Goal: Information Seeking & Learning: Find specific fact

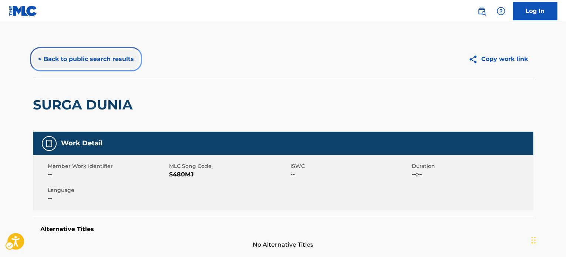
click at [72, 60] on button "< Back to public search results" at bounding box center [86, 59] width 106 height 18
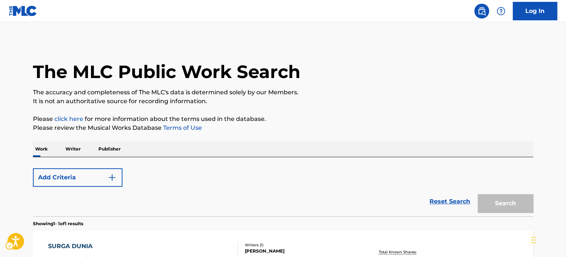
scroll to position [103, 0]
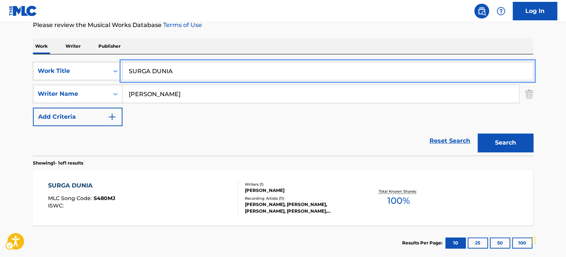
paste input "AIN'T NO HALF STEPPIN'"
drag, startPoint x: 179, startPoint y: 71, endPoint x: 78, endPoint y: 78, distance: 101.2
click at [67, 71] on div "SearchWithCriteria05ea7645-d3f4-47d5-8641-688efa78a639 Work Title AIN'T NO HALF…" at bounding box center [283, 71] width 500 height 18
type input "AIN'T NO HALF STEPPIN'"
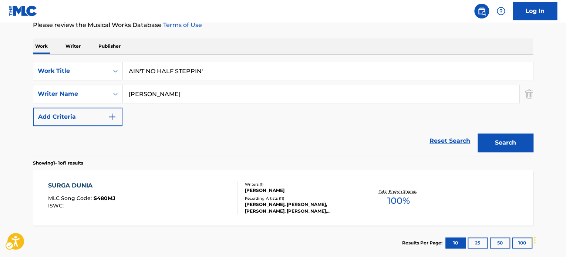
click at [161, 138] on div "Reset Search Search" at bounding box center [283, 141] width 500 height 30
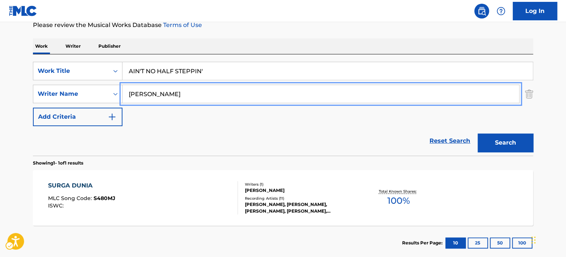
paste input "[PERSON_NAME]"
drag, startPoint x: 201, startPoint y: 92, endPoint x: 175, endPoint y: 113, distance: 33.4
click at [6, 97] on main "The MLC Public Work Search The accuracy and completeness of The MLC's data is d…" at bounding box center [283, 91] width 566 height 345
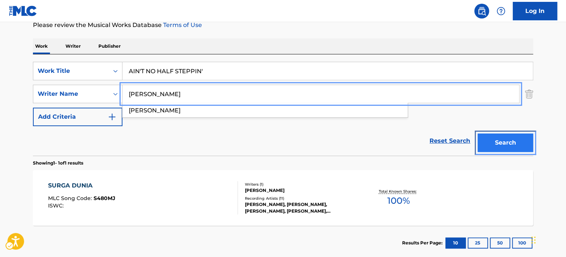
click at [512, 149] on button "Search" at bounding box center [504, 142] width 55 height 18
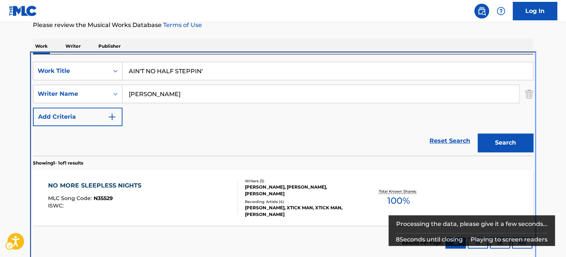
scroll to position [106, 0]
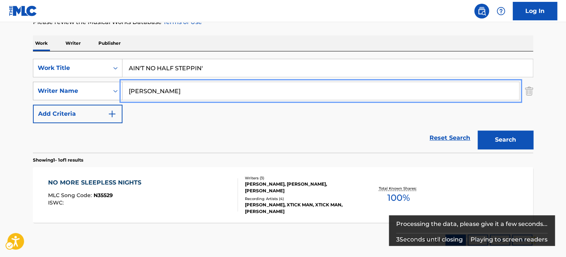
paste input "TEMPERTON"
type input "[PERSON_NAME]"
click at [477, 131] on button "Search" at bounding box center [504, 140] width 55 height 18
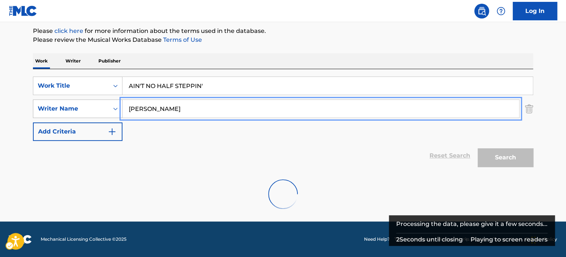
scroll to position [88, 0]
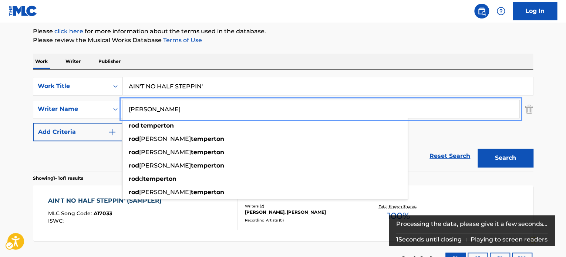
click at [53, 169] on div "Reset Search Search" at bounding box center [283, 156] width 500 height 30
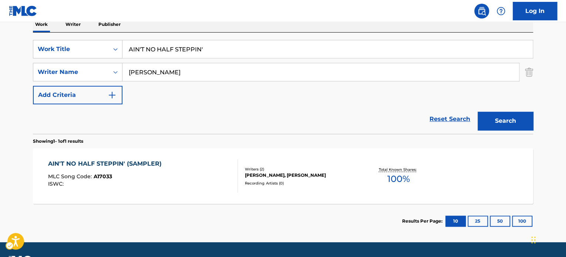
scroll to position [14, 0]
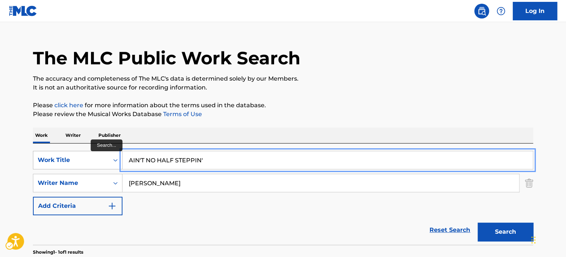
paste input "SHALLOW"
drag, startPoint x: 208, startPoint y: 161, endPoint x: 105, endPoint y: 159, distance: 103.2
click at [105, 159] on div "SearchWithCriteria05ea7645-d3f4-47d5-8641-688efa78a639 Work Title SHALLOW" at bounding box center [283, 160] width 500 height 18
type input "SHALLOW"
click at [293, 108] on p "Please click here | New Window for more information about the terms used in the…" at bounding box center [283, 105] width 500 height 9
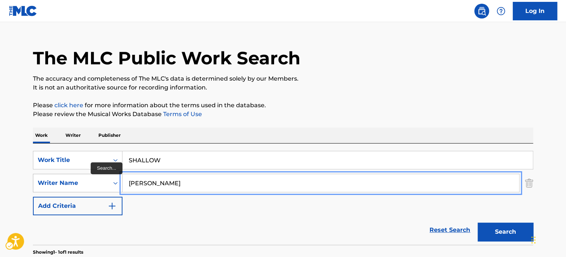
paste input "[PERSON_NAME]"
drag, startPoint x: 172, startPoint y: 183, endPoint x: 98, endPoint y: 182, distance: 74.7
click at [98, 182] on div "SearchWithCriteriac091217c-d479-40ad-9ae7-a81d9ae4bae4 Writer Name [PERSON_NAME]" at bounding box center [283, 183] width 500 height 18
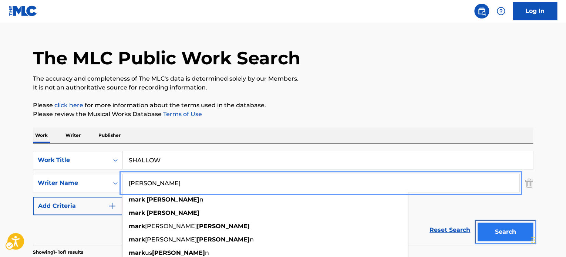
click at [494, 234] on button "Search" at bounding box center [504, 232] width 55 height 18
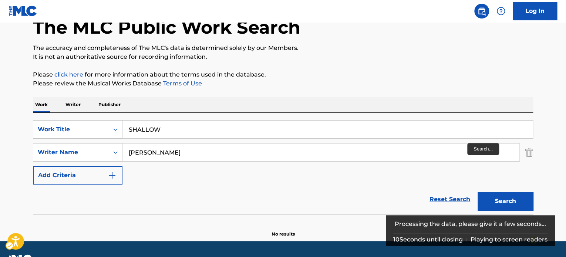
scroll to position [64, 0]
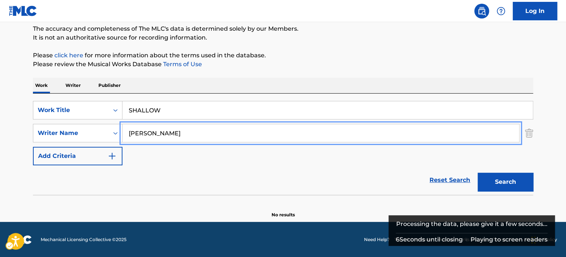
paste input "RONSO"
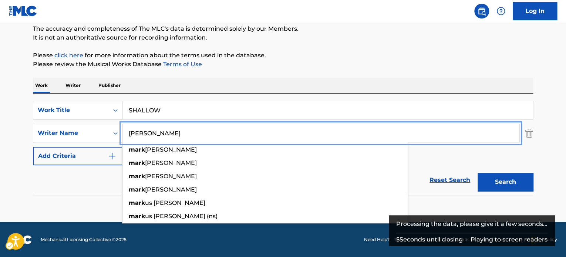
type input "[PERSON_NAME]"
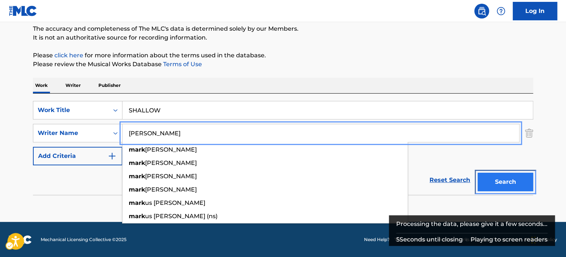
click at [507, 180] on button "Search" at bounding box center [504, 182] width 55 height 18
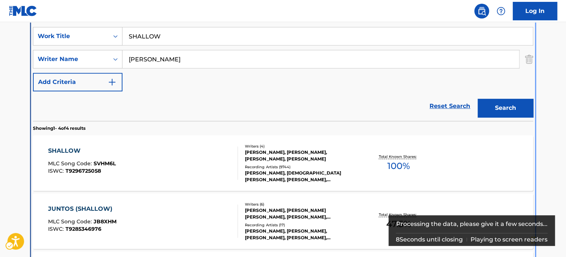
scroll to position [157, 0]
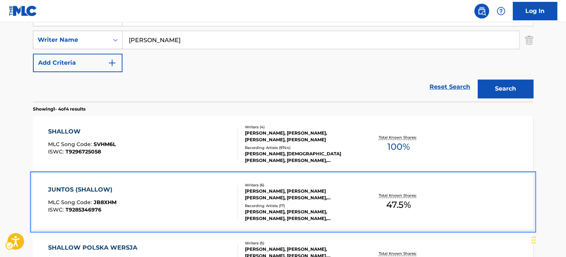
click at [314, 191] on div "[PERSON_NAME], [PERSON_NAME] [PERSON_NAME], [PERSON_NAME], [PERSON_NAME], [PERS…" at bounding box center [301, 194] width 112 height 13
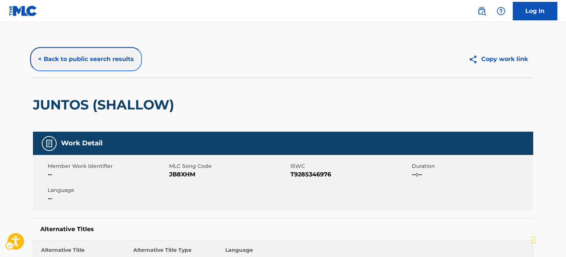
click at [54, 60] on button "< Back to public search results" at bounding box center [86, 59] width 106 height 18
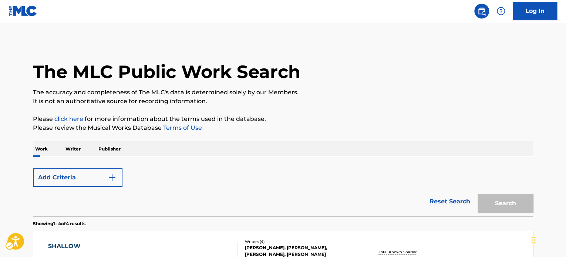
scroll to position [157, 0]
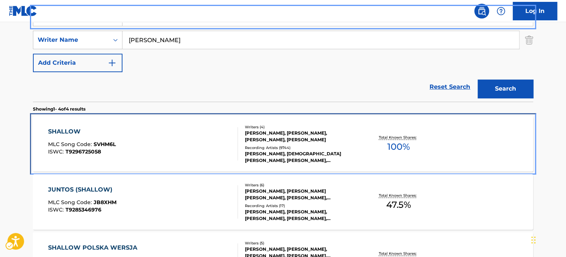
click at [226, 138] on div "SHALLOW MLC Song Code : SVHM6L ISWC : T9296725058" at bounding box center [143, 143] width 190 height 33
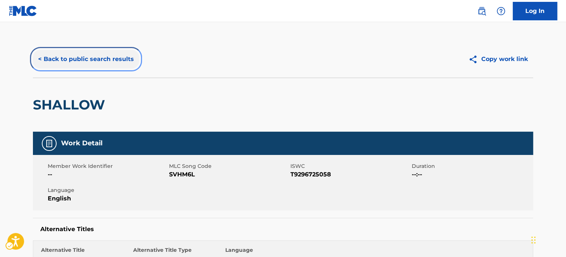
click at [81, 56] on button "< Back to public search results" at bounding box center [86, 59] width 106 height 18
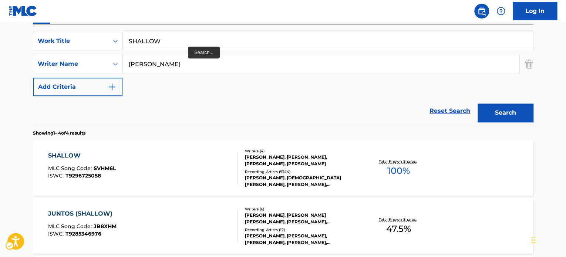
scroll to position [120, 0]
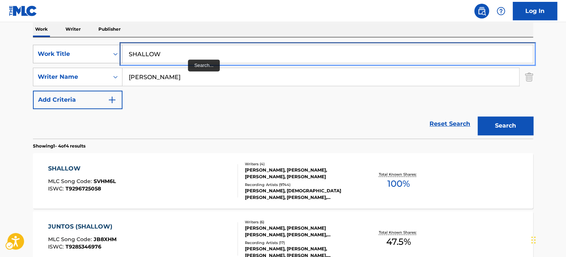
paste input "WHEN WE RIDE"
click at [90, 54] on div "SearchWithCriteria05ea7645-d3f4-47d5-8641-688efa78a639 Work Title WHEN WE RIDE" at bounding box center [283, 54] width 500 height 18
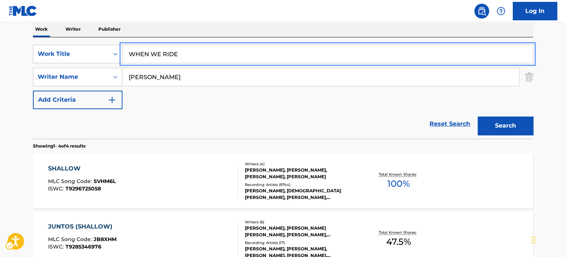
type input "WHEN WE RIDE"
click at [183, 116] on div "Reset Search Search" at bounding box center [283, 124] width 500 height 30
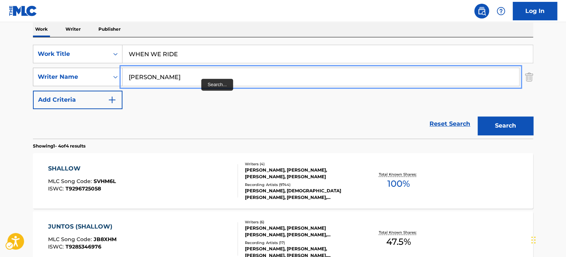
paste input "[PERSON_NAME]"
drag, startPoint x: 181, startPoint y: 76, endPoint x: 89, endPoint y: 74, distance: 92.5
click at [87, 74] on div "SearchWithCriteriac091217c-d479-40ad-9ae7-a81d9ae4bae4 Writer Name [PERSON_NAME]" at bounding box center [283, 77] width 500 height 18
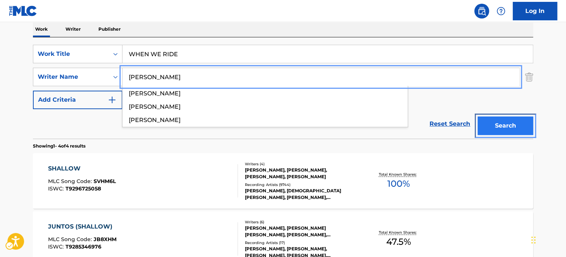
click at [502, 125] on button "Search" at bounding box center [504, 125] width 55 height 18
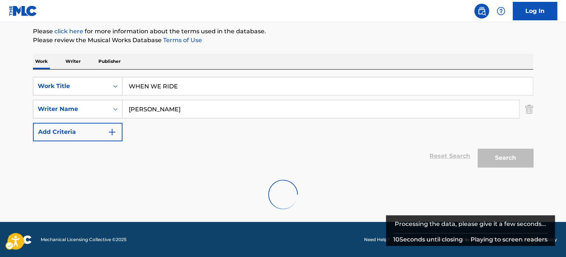
scroll to position [64, 0]
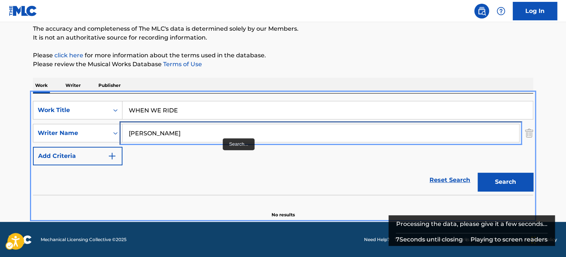
paste input "[PERSON_NAME]"
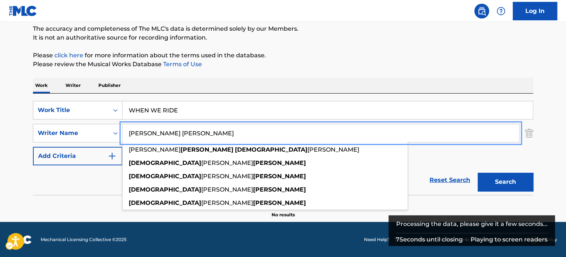
drag, startPoint x: 223, startPoint y: 138, endPoint x: 195, endPoint y: 146, distance: 29.0
click at [21, 131] on main "The MLC Public Work Search The accuracy and completeness of The MLC's data is d…" at bounding box center [283, 90] width 566 height 263
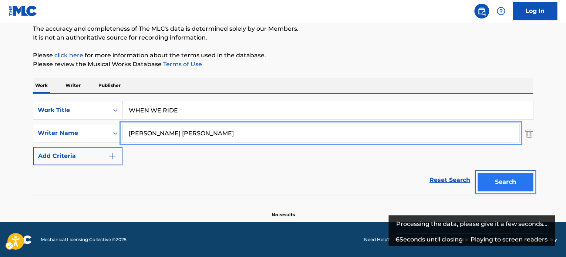
click at [499, 179] on button "Search" at bounding box center [504, 182] width 55 height 18
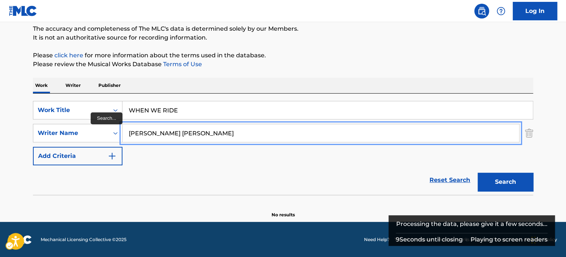
click at [172, 134] on input "[PERSON_NAME] [PERSON_NAME]" at bounding box center [320, 133] width 396 height 18
type input "[DEMOGRAPHIC_DATA][PERSON_NAME]"
click at [477, 173] on button "Search" at bounding box center [504, 182] width 55 height 18
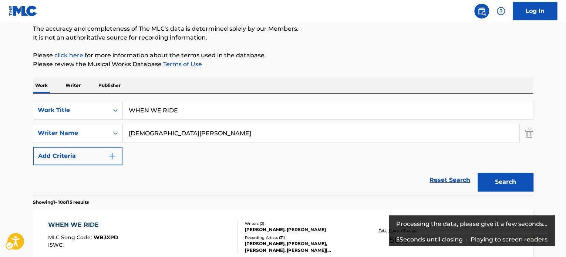
click at [81, 185] on div "Reset Search Search" at bounding box center [283, 180] width 500 height 30
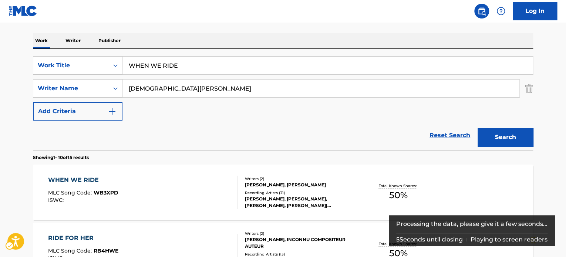
scroll to position [138, 0]
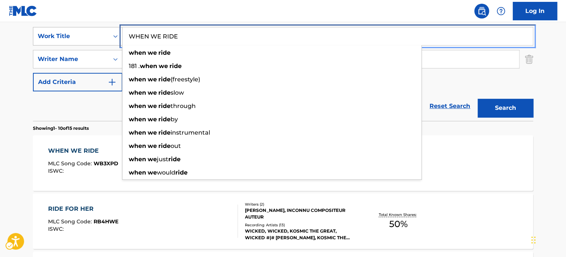
paste input "STORMS NEVER LAST"
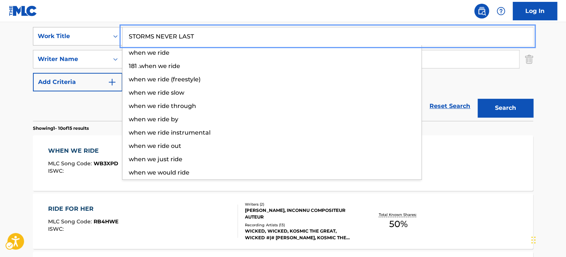
drag, startPoint x: 186, startPoint y: 37, endPoint x: 57, endPoint y: 35, distance: 128.3
click at [57, 35] on div "SearchWithCriteria05ea7645-d3f4-47d5-8641-688efa78a639 Work Title STORMS NEVER …" at bounding box center [283, 36] width 500 height 18
type input "STORMS NEVER LAST"
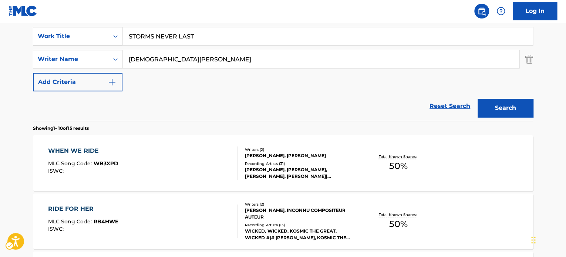
click at [94, 119] on div "Reset Search Search" at bounding box center [283, 106] width 500 height 30
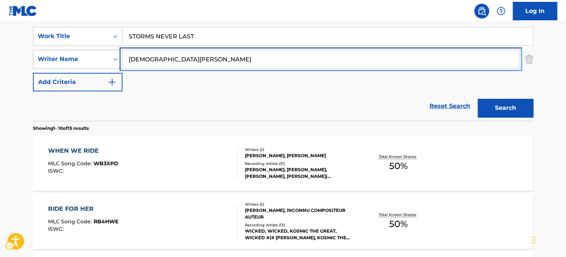
paste input "[PERSON_NAME]"
drag, startPoint x: 36, startPoint y: 59, endPoint x: 51, endPoint y: 65, distance: 16.3
click at [34, 60] on div "SearchWithCriteriac091217c-d479-40ad-9ae7-a81d9ae4bae4 Writer Name [PERSON_NAME]" at bounding box center [283, 59] width 500 height 18
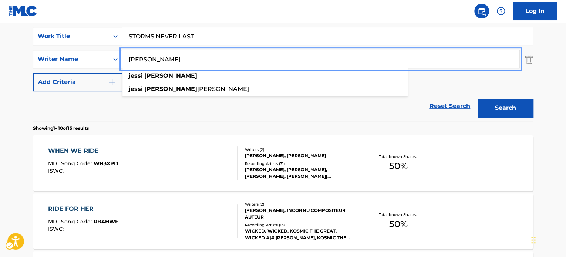
type input "[PERSON_NAME]"
click at [504, 109] on button "Search" at bounding box center [504, 108] width 55 height 18
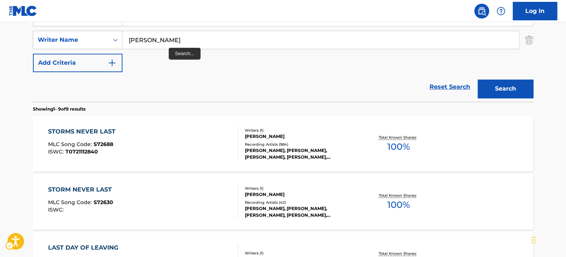
scroll to position [120, 0]
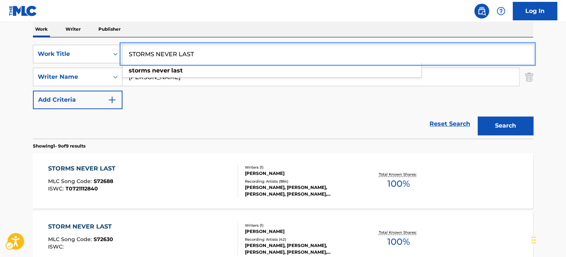
paste input "EN TU DIA"
drag, startPoint x: 212, startPoint y: 56, endPoint x: 24, endPoint y: 70, distance: 188.3
type input "EN TU DIA"
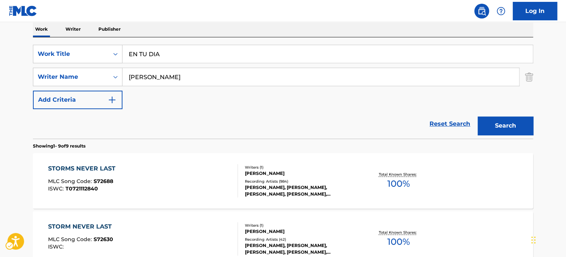
click at [160, 141] on section "Showing 1 - 9 of 9 results" at bounding box center [283, 144] width 500 height 11
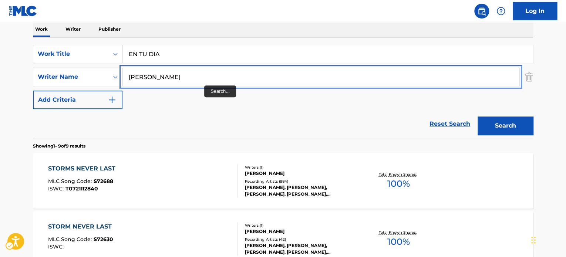
paste input "[PERSON_NAME] [PERSON_NAME]"
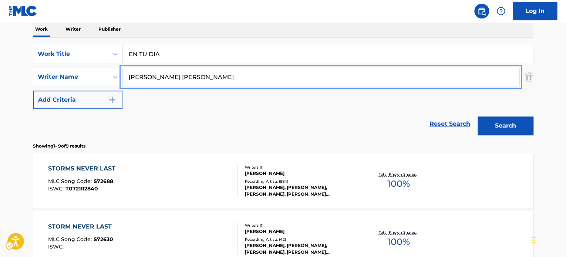
drag, startPoint x: 157, startPoint y: 81, endPoint x: 71, endPoint y: 94, distance: 86.7
click at [71, 94] on div "SearchWithCriteria05ea7645-d3f4-47d5-8641-688efa78a639 Work Title EN TU DIA Sea…" at bounding box center [283, 77] width 500 height 64
type input "[PERSON_NAME] [PERSON_NAME]"
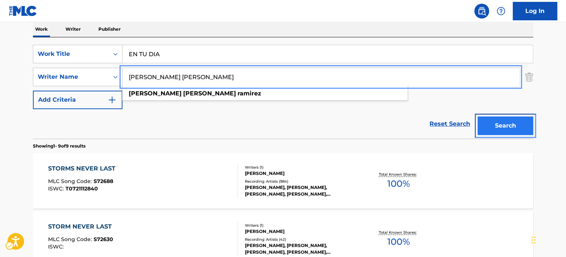
click at [512, 125] on button "Search" at bounding box center [504, 125] width 55 height 18
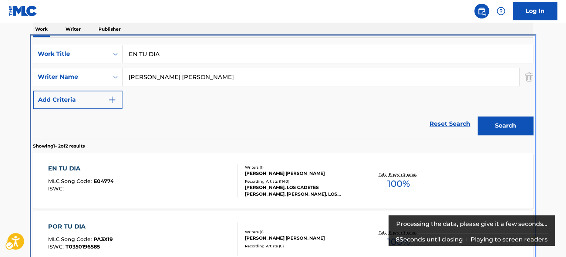
scroll to position [157, 0]
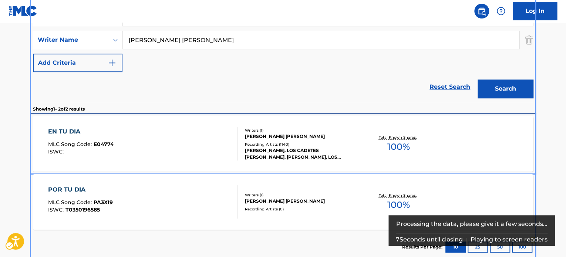
click at [301, 156] on div "[PERSON_NAME], LOS CADETES [PERSON_NAME], [PERSON_NAME], LOS CADETES [PERSON_NA…" at bounding box center [301, 153] width 112 height 13
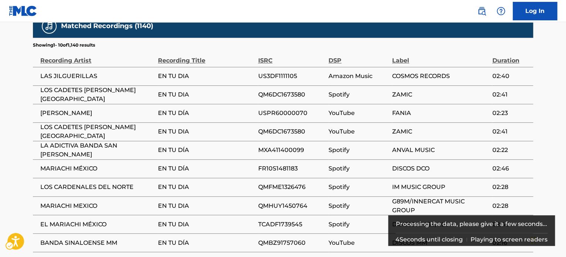
scroll to position [518, 0]
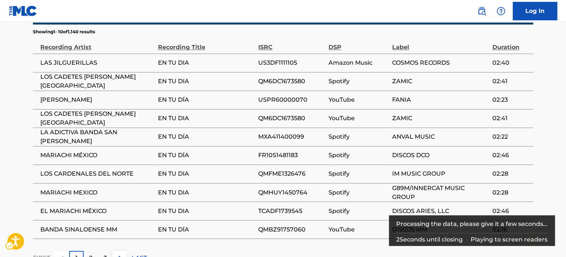
click at [101, 251] on div "3" at bounding box center [105, 258] width 14 height 14
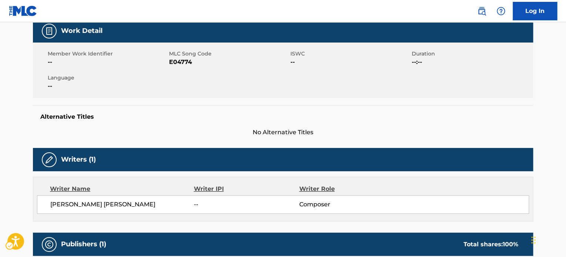
scroll to position [0, 0]
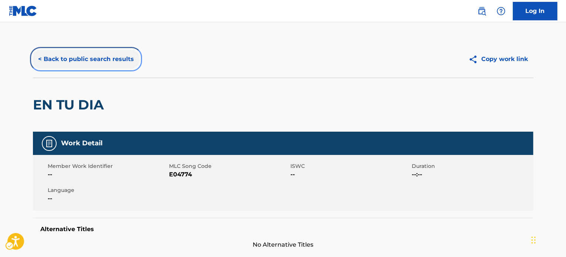
click at [85, 65] on button "< Back to public search results" at bounding box center [86, 59] width 106 height 18
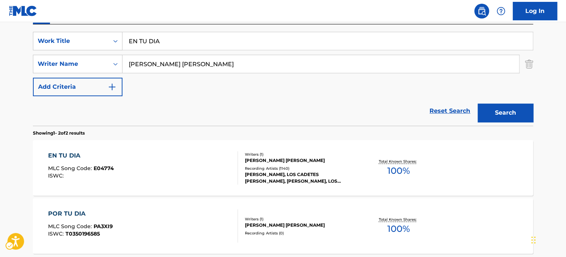
scroll to position [120, 0]
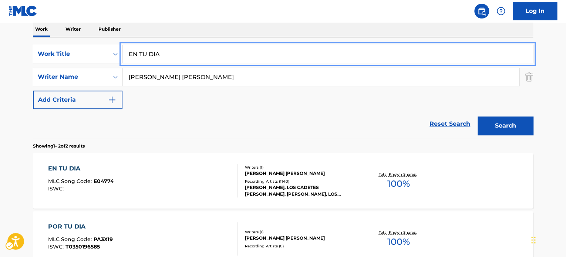
paste input "MAKE ME RICH"
drag, startPoint x: 176, startPoint y: 56, endPoint x: 77, endPoint y: 65, distance: 99.5
click at [77, 65] on div "SearchWithCriteria05ea7645-d3f4-47d5-8641-688efa78a639 Work Title MAKE ME RICH …" at bounding box center [283, 77] width 500 height 64
type input "MAKE ME RICH"
click at [240, 148] on section "Showing 1 - 2 of 2 results" at bounding box center [283, 144] width 500 height 11
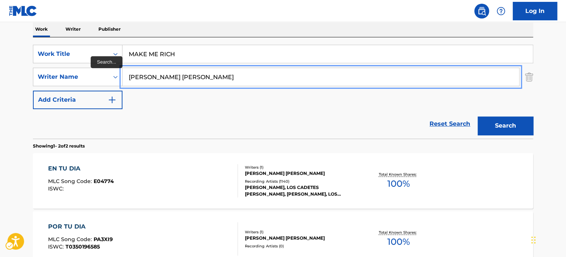
paste input "[DEMOGRAPHIC_DATA][PERSON_NAME]"
drag, startPoint x: 239, startPoint y: 81, endPoint x: 0, endPoint y: 89, distance: 239.0
click at [0, 89] on main "The MLC Public Work Search The accuracy and completeness of The MLC's data is d…" at bounding box center [283, 103] width 566 height 403
click at [501, 137] on div "Search" at bounding box center [503, 124] width 59 height 30
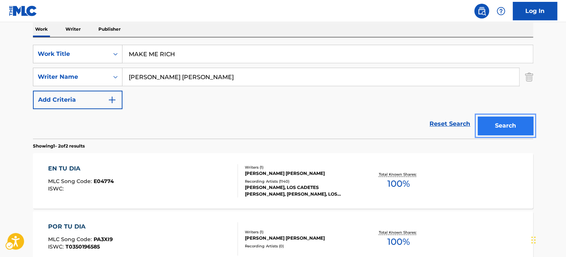
click at [500, 126] on button "Search" at bounding box center [504, 125] width 55 height 18
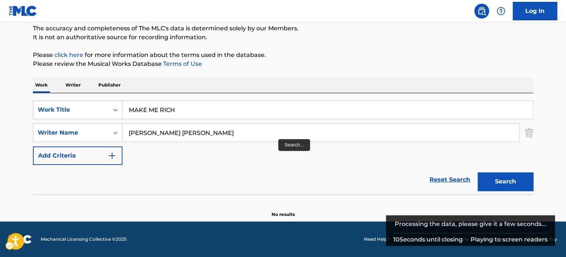
scroll to position [64, 0]
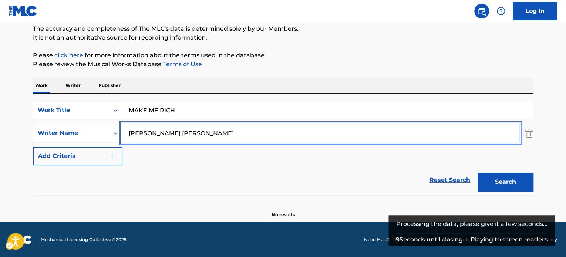
click at [169, 137] on input "[PERSON_NAME] [PERSON_NAME]" at bounding box center [320, 133] width 396 height 18
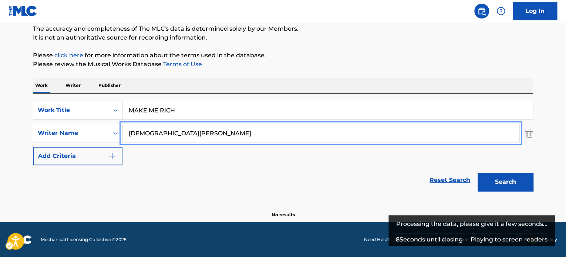
type input "[DEMOGRAPHIC_DATA][PERSON_NAME]"
click at [477, 173] on button "Search" at bounding box center [504, 182] width 55 height 18
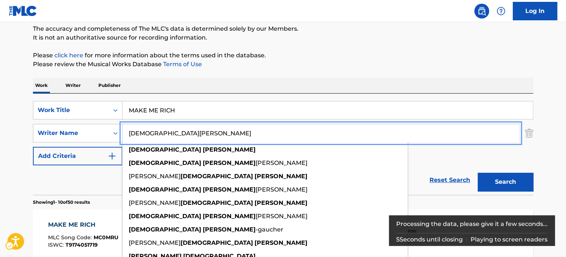
click at [83, 195] on section "Showing 1 - 10 of 50 results" at bounding box center [283, 200] width 500 height 11
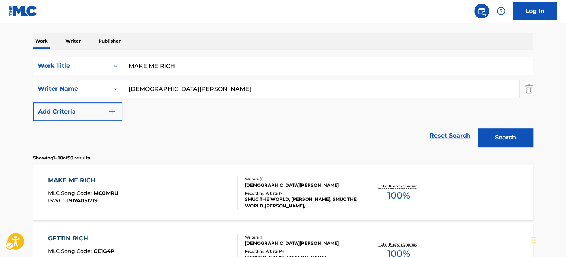
scroll to position [101, 0]
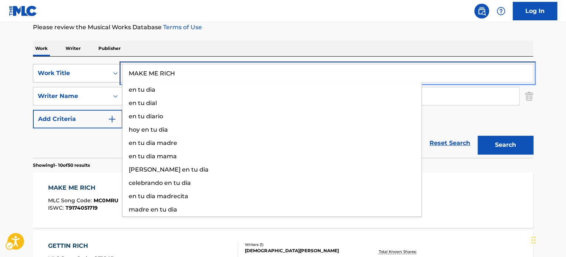
paste input "LAST UNDAGROUND RAPPER"
drag, startPoint x: 190, startPoint y: 73, endPoint x: 43, endPoint y: 81, distance: 147.4
click at [43, 81] on div "SearchWithCriteria05ea7645-d3f4-47d5-8641-688efa78a639 Work Title LAST UNDAGROU…" at bounding box center [283, 73] width 500 height 18
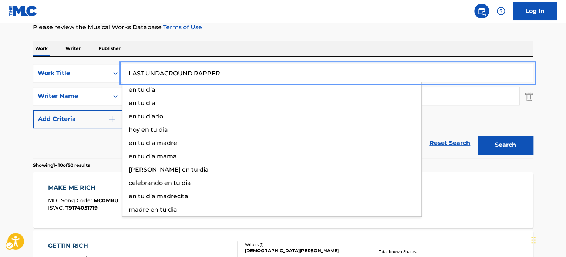
type input "LAST UNDAGROUND RAPPER"
click at [477, 136] on button "Search" at bounding box center [504, 145] width 55 height 18
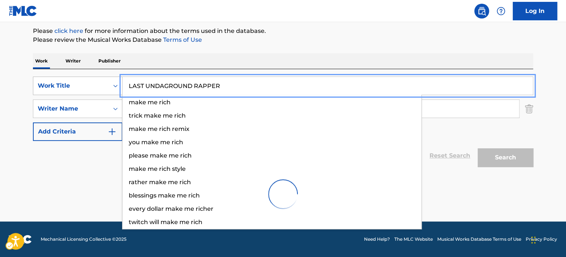
scroll to position [88, 0]
